Goal: Transaction & Acquisition: Purchase product/service

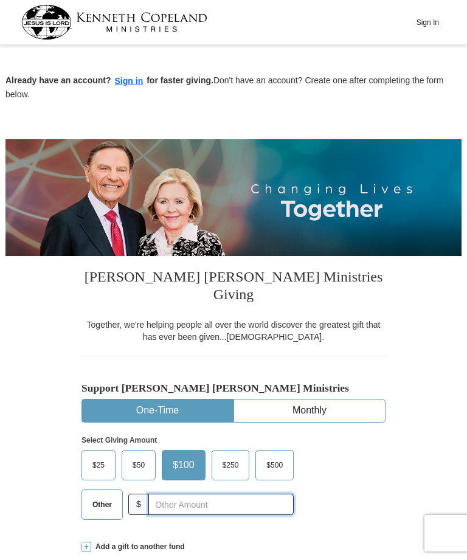
click at [170, 494] on input "text" at bounding box center [220, 504] width 145 height 21
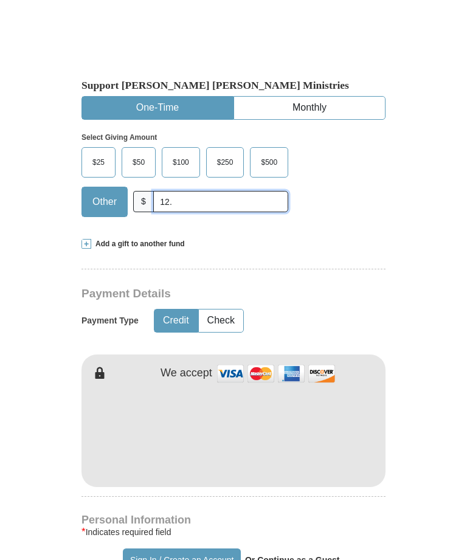
scroll to position [365, 0]
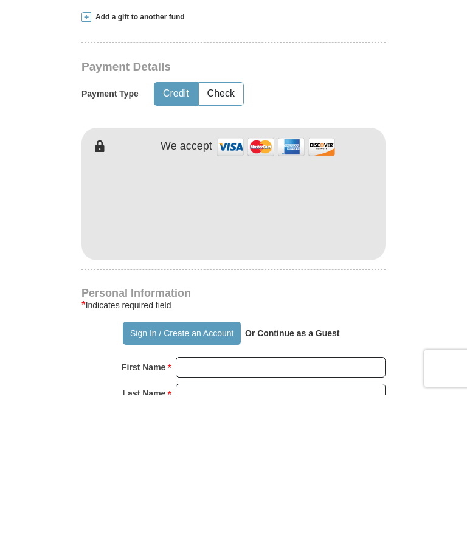
type input "12."
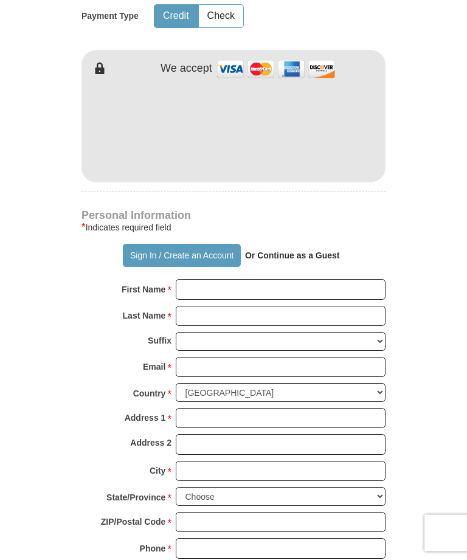
scroll to position [615, 0]
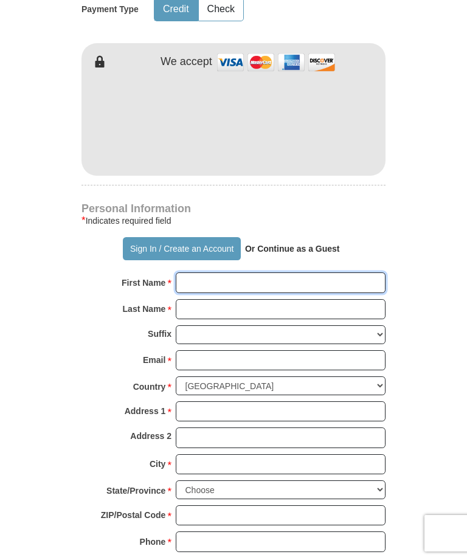
click at [249, 273] on input "First Name *" at bounding box center [281, 283] width 210 height 21
type input "Cindy"
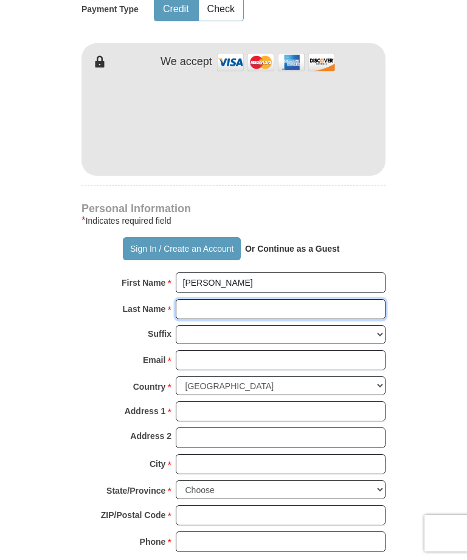
click at [228, 299] on input "Last Name *" at bounding box center [281, 309] width 210 height 21
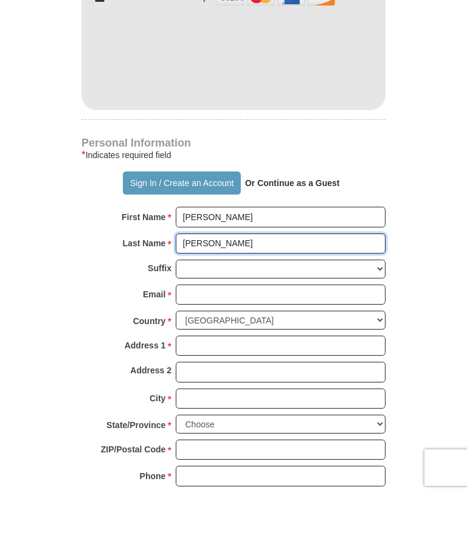
type input "Clark"
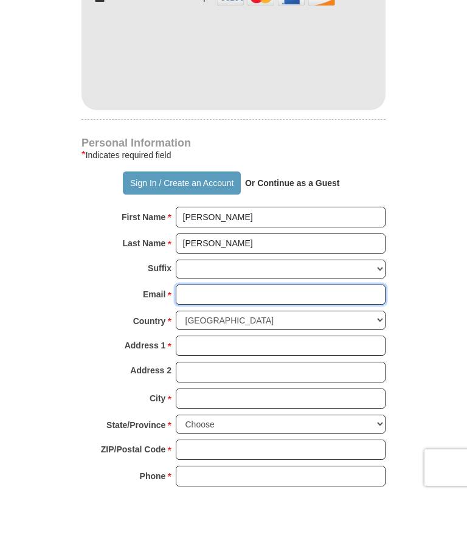
click at [212, 350] on input "Email *" at bounding box center [281, 360] width 210 height 21
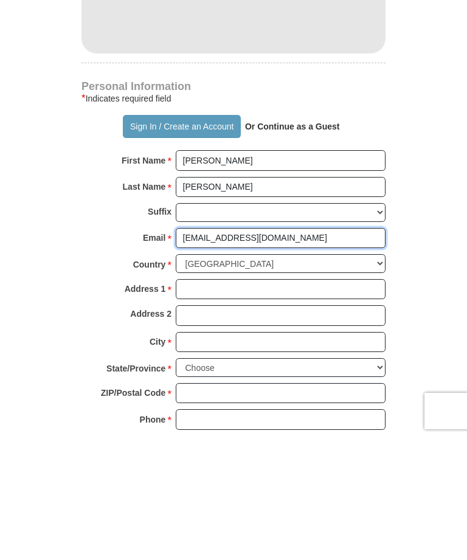
type input "carryingconcealmentpurses@gmail.com"
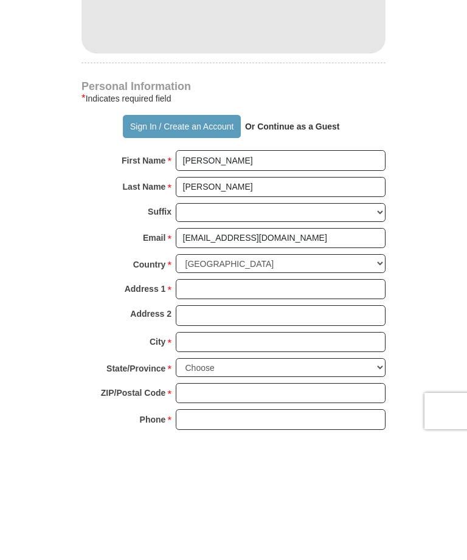
click at [238, 455] on input "City *" at bounding box center [281, 465] width 210 height 21
type input "New Waverly"
click at [344, 481] on select "Choose Alabama Alaska American Samoa Arizona Arkansas Armed Forces Americas Arm…" at bounding box center [281, 490] width 210 height 19
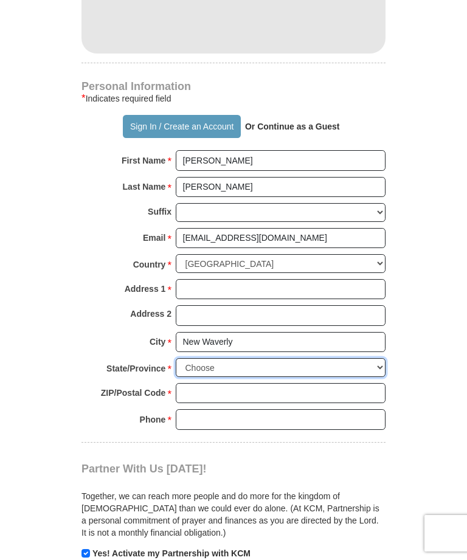
select select "TX"
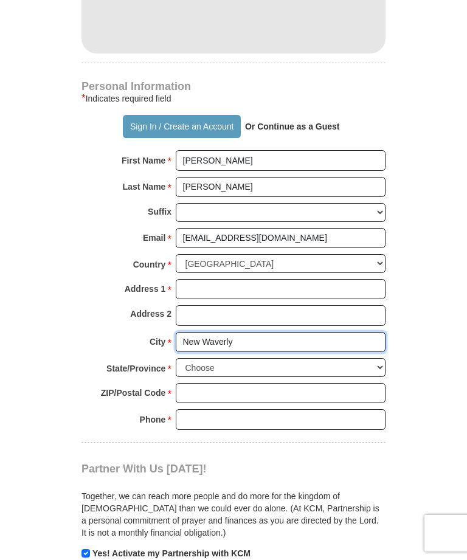
click at [231, 332] on input "New Waverly" at bounding box center [281, 342] width 210 height 21
click at [278, 410] on input "Phone * *" at bounding box center [281, 420] width 210 height 21
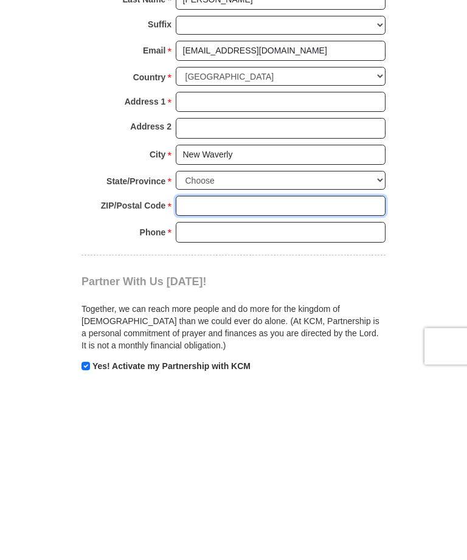
click at [232, 383] on input "ZIP/Postal Code *" at bounding box center [281, 393] width 210 height 21
type input "77358"
click at [258, 410] on input "Phone * *" at bounding box center [281, 420] width 210 height 21
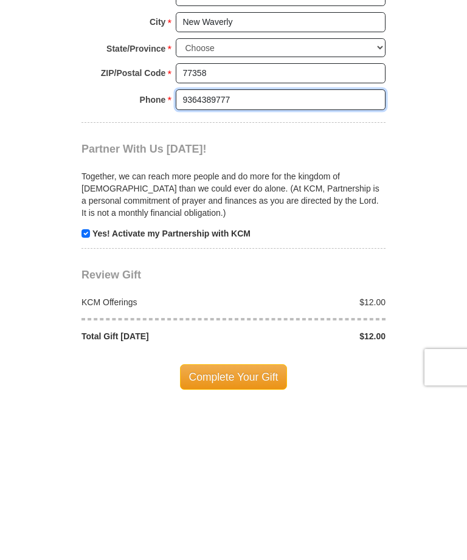
scroll to position [902, 0]
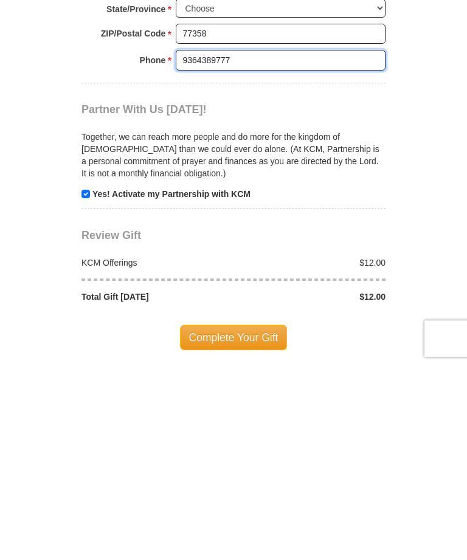
type input "9364389777"
click at [245, 520] on span "Complete Your Gift" at bounding box center [234, 533] width 108 height 26
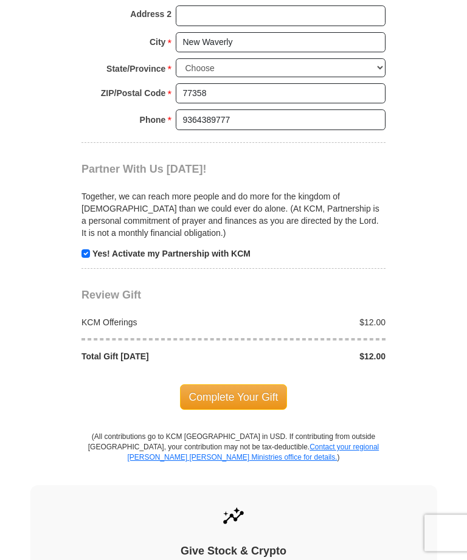
scroll to position [1098, 0]
click at [246, 385] on span "Complete Your Gift" at bounding box center [234, 398] width 108 height 26
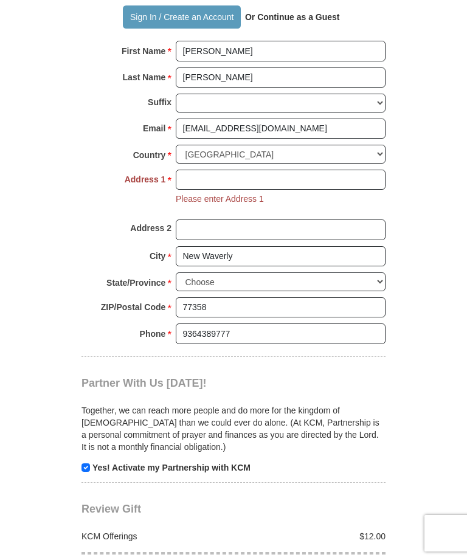
scroll to position [846, 0]
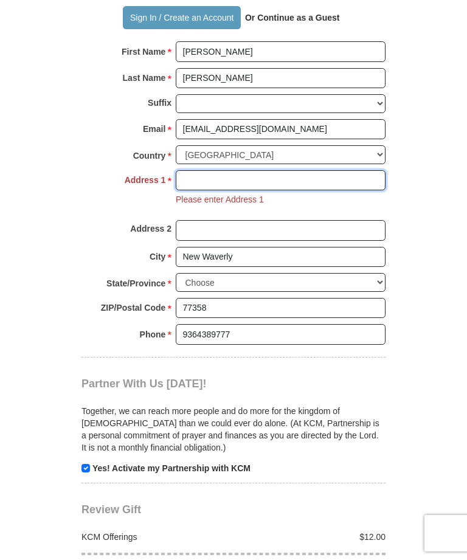
click at [203, 170] on input "Address 1 *" at bounding box center [281, 180] width 210 height 21
type input "@"
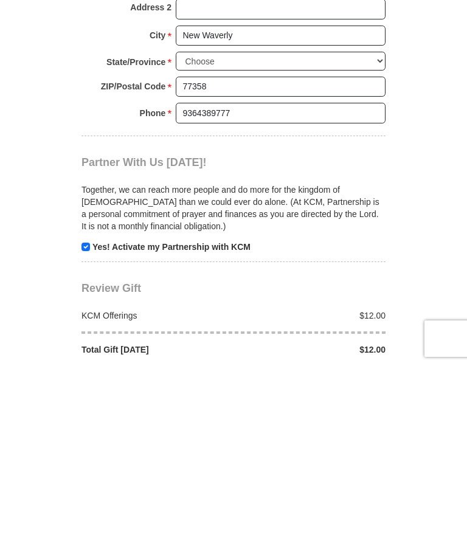
type input "118 Mount Zion Rd"
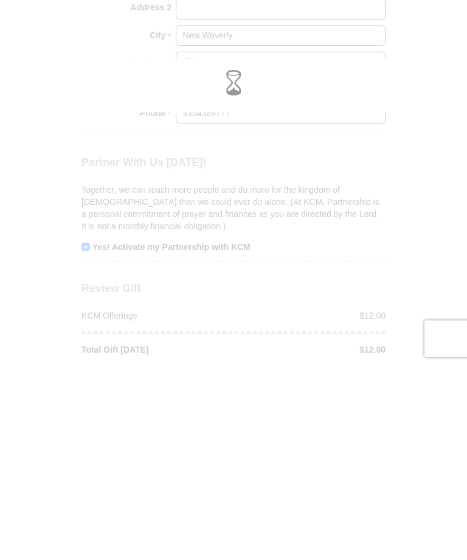
scroll to position [1068, 0]
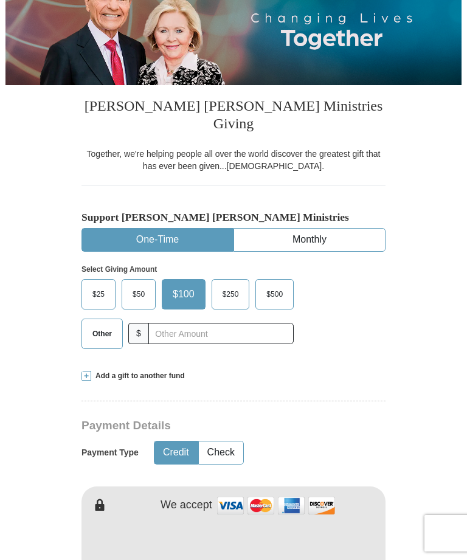
scroll to position [171, 0]
